Goal: Task Accomplishment & Management: Manage account settings

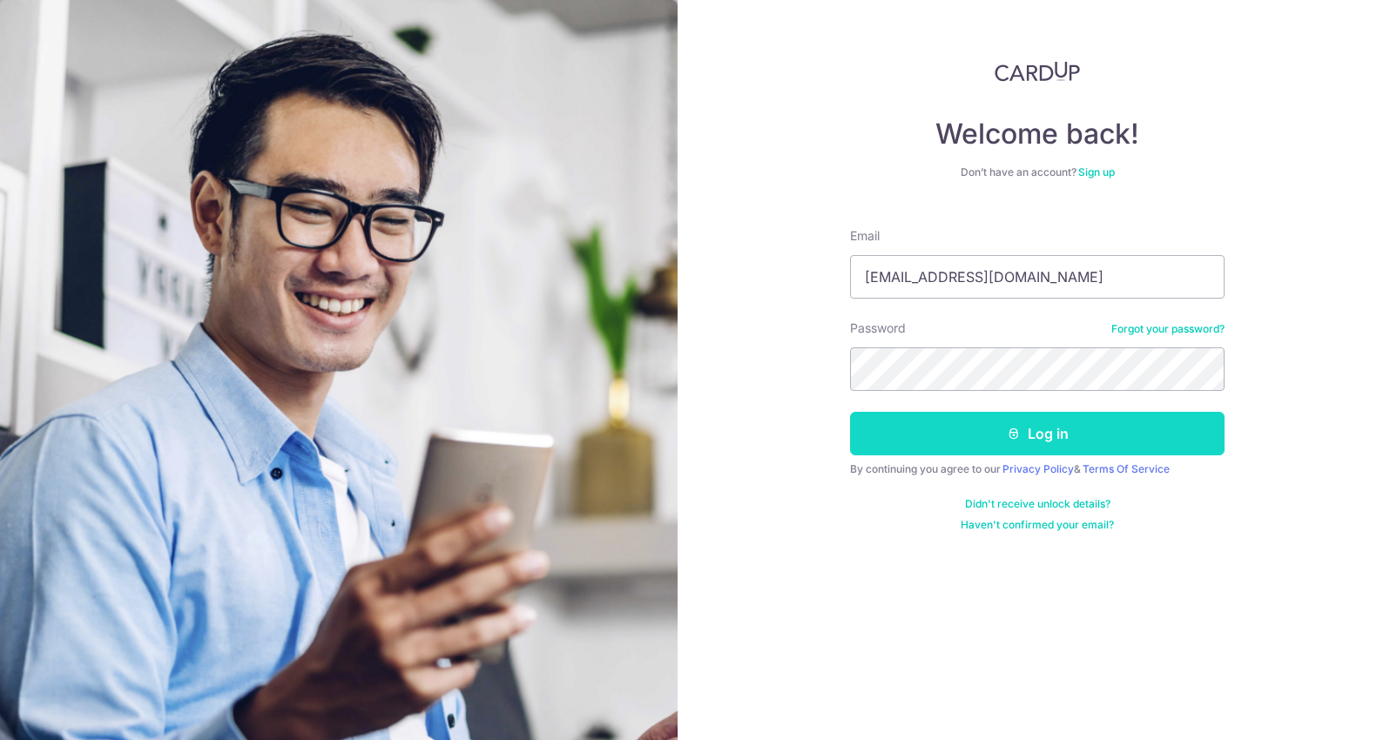
click at [1018, 452] on button "Log in" at bounding box center [1037, 434] width 375 height 44
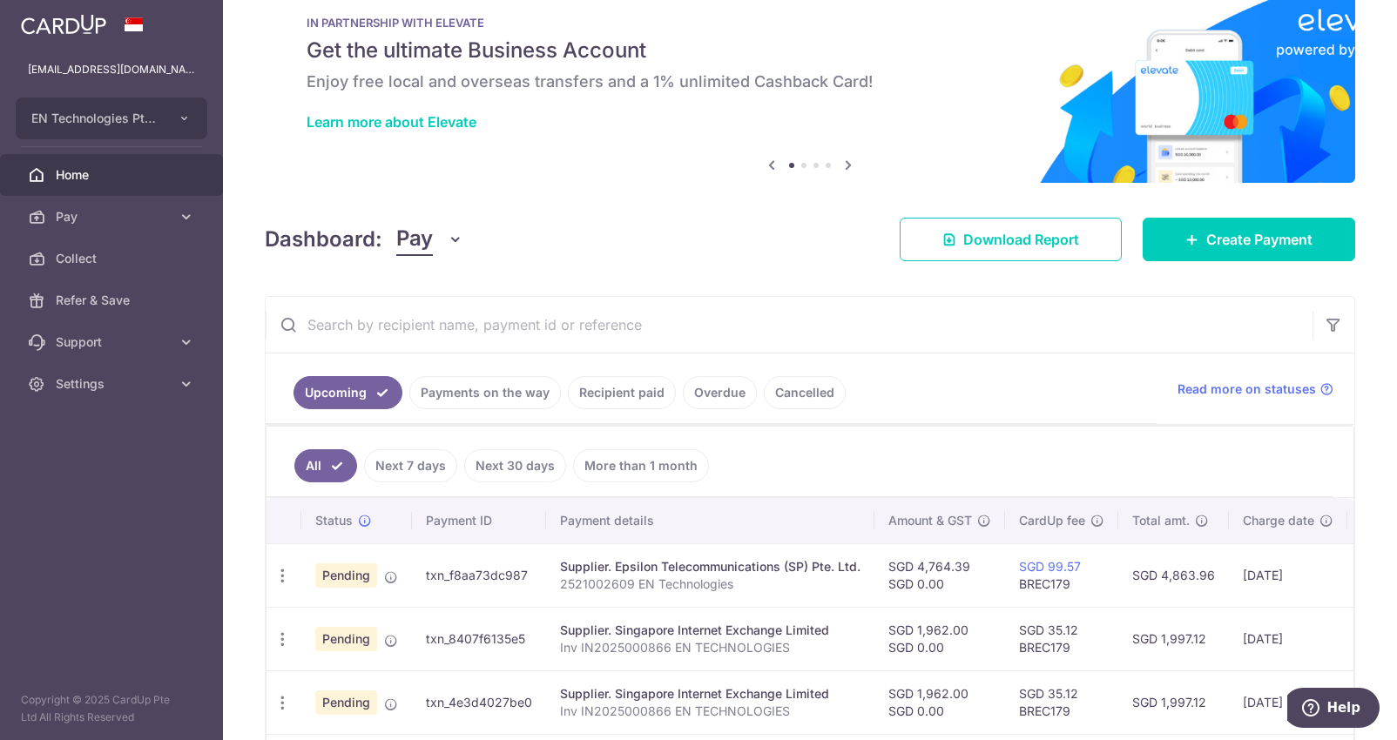
scroll to position [63, 0]
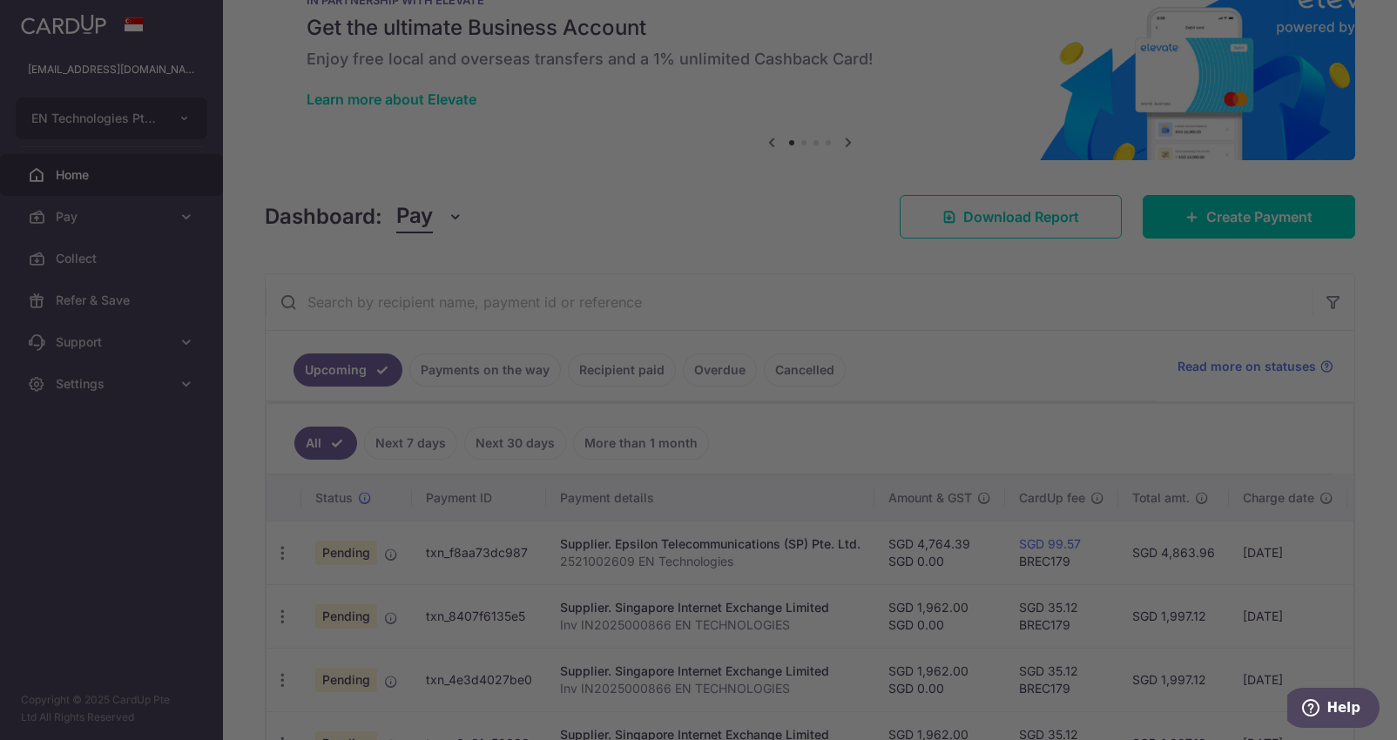
click at [476, 341] on div at bounding box center [705, 374] width 1411 height 748
click at [472, 346] on div at bounding box center [705, 374] width 1411 height 748
click at [442, 362] on div at bounding box center [705, 374] width 1411 height 748
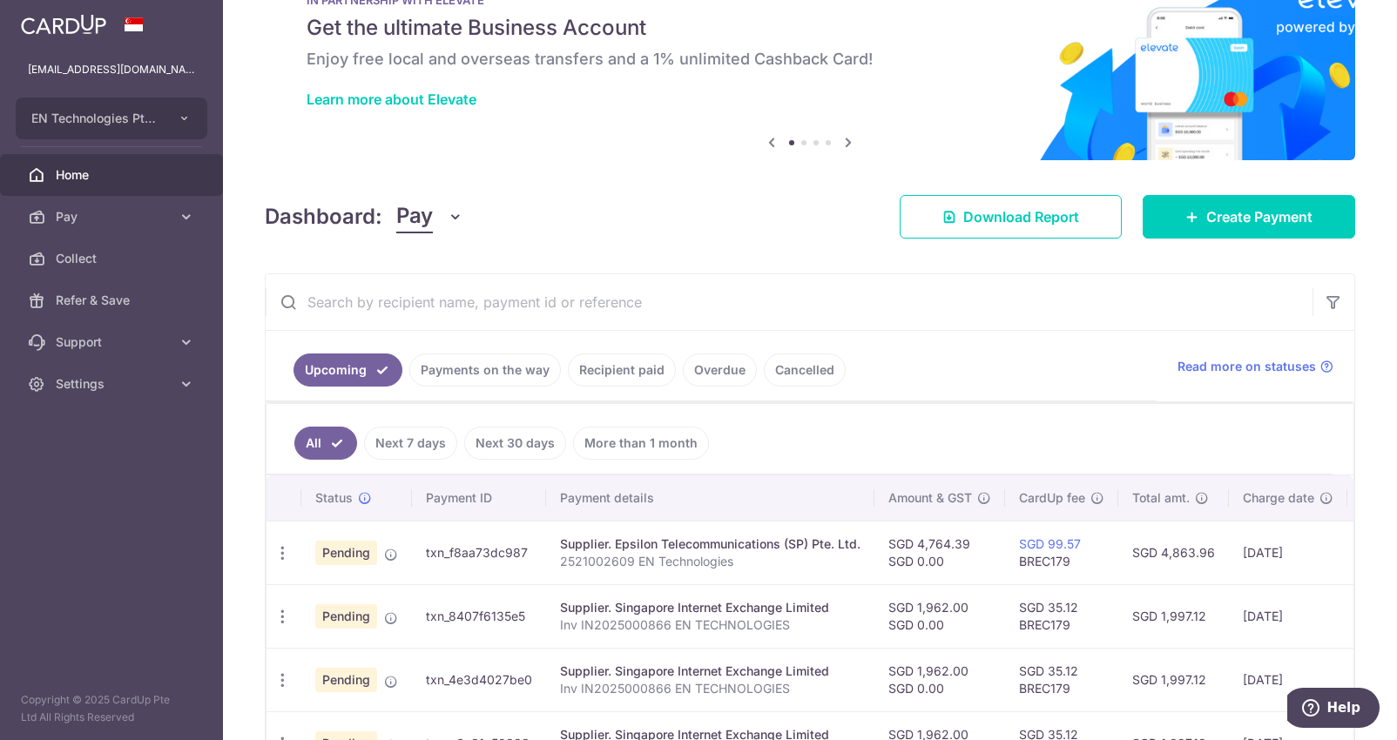
click at [463, 372] on link "Payments on the way" at bounding box center [485, 370] width 152 height 33
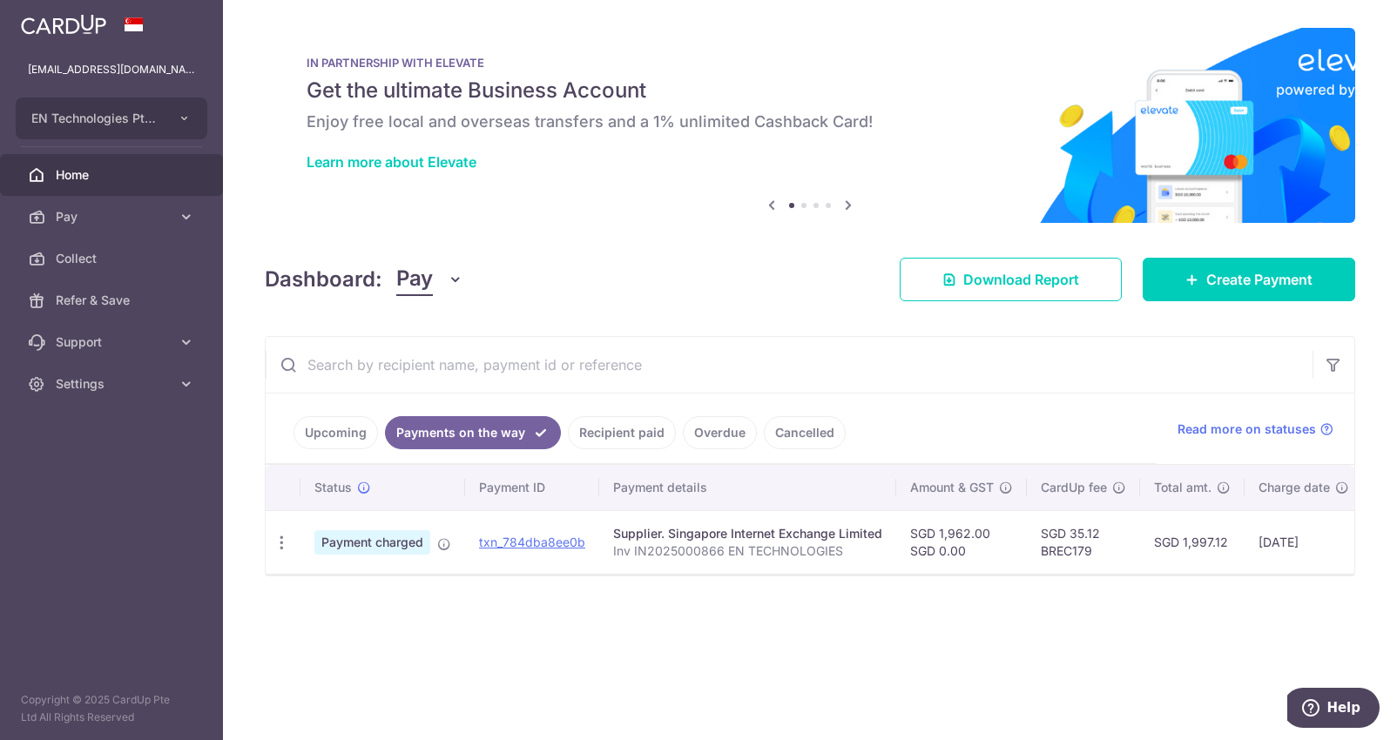
click at [1168, 568] on td "SGD 1,997.12" at bounding box center [1192, 542] width 105 height 64
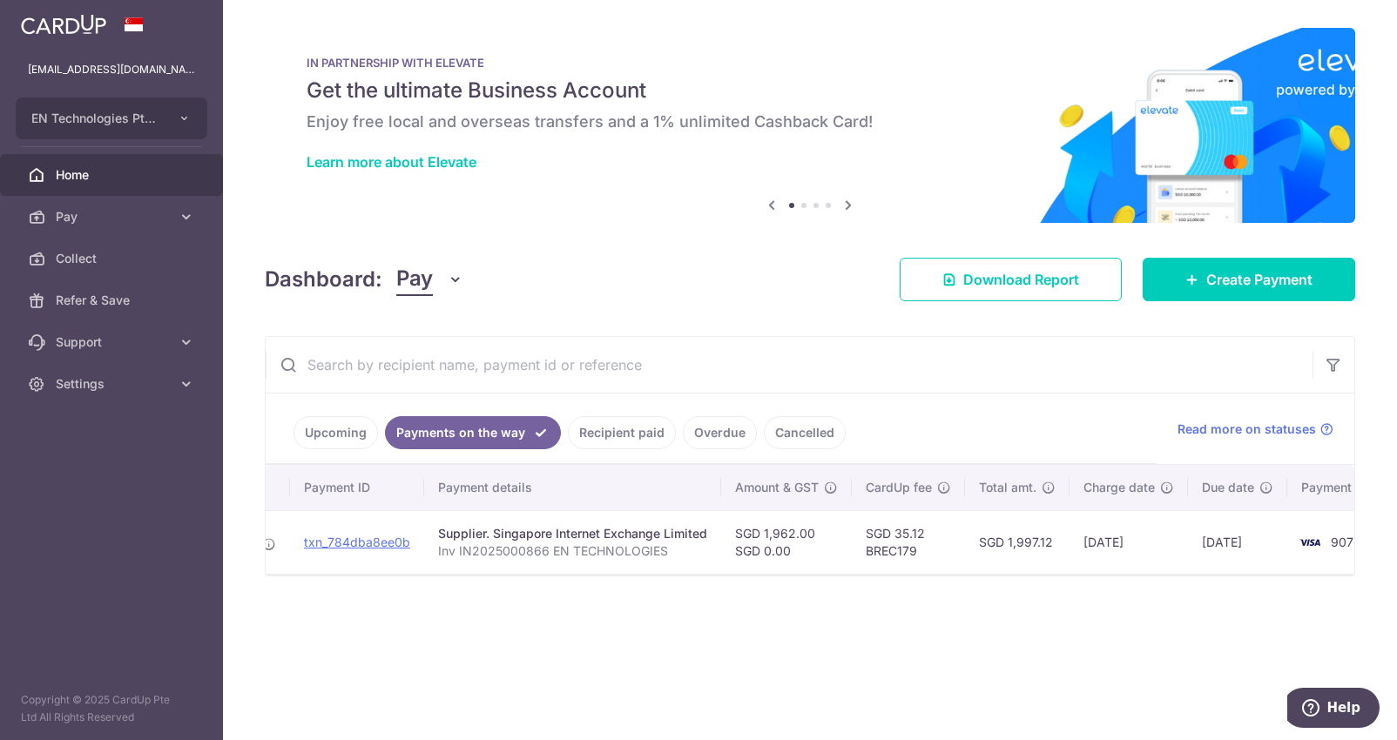
scroll to position [0, 233]
